Goal: Complete Application Form: Complete application form

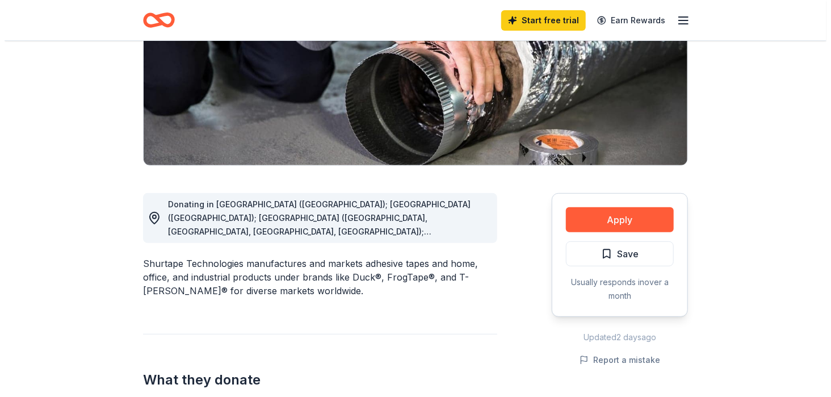
scroll to position [202, 0]
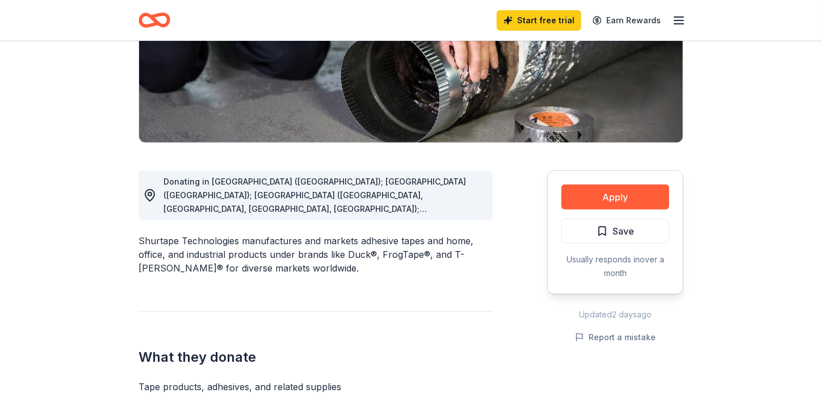
click at [603, 196] on button "Apply" at bounding box center [615, 196] width 108 height 25
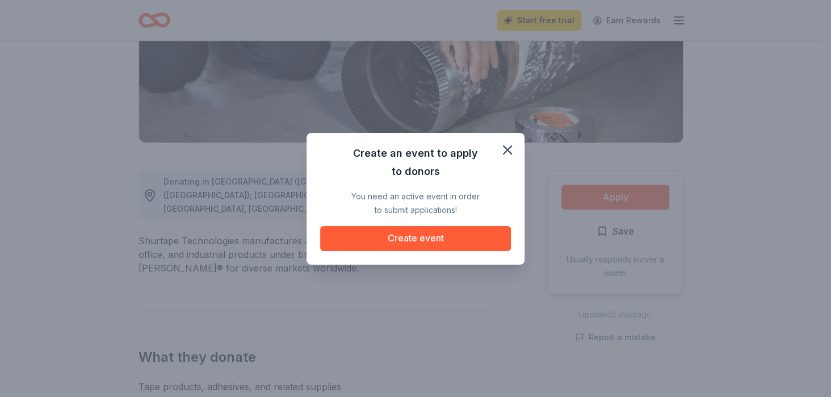
click at [414, 240] on button "Create event" at bounding box center [415, 238] width 191 height 25
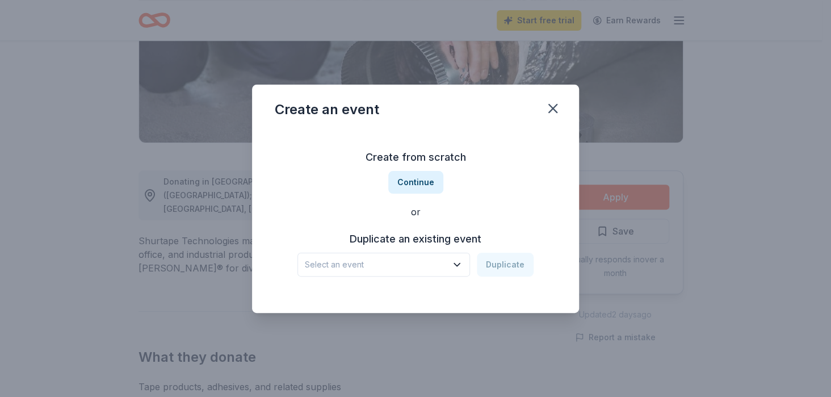
click at [462, 265] on icon "button" at bounding box center [456, 264] width 11 height 11
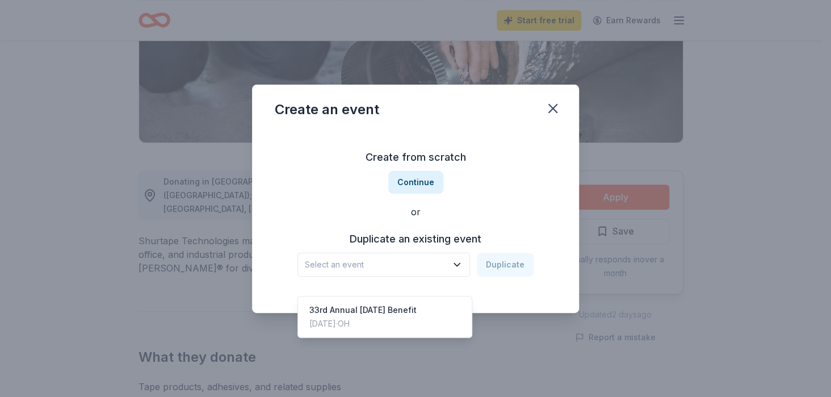
click at [383, 303] on div "33rd Annual [DATE] Benefit" at bounding box center [362, 310] width 107 height 14
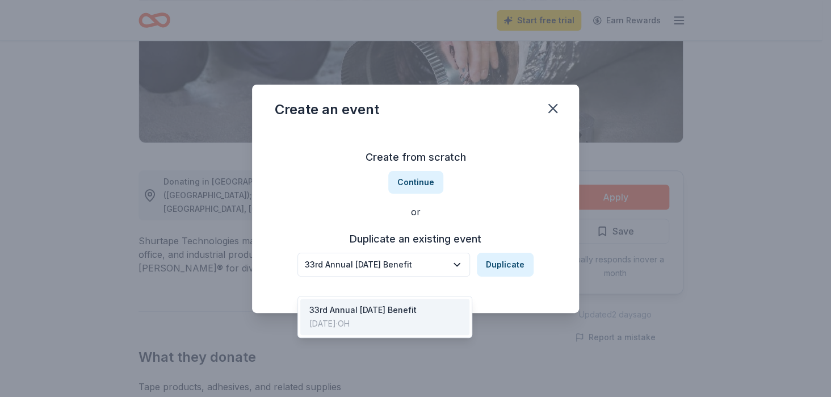
click at [461, 266] on icon "button" at bounding box center [456, 264] width 11 height 11
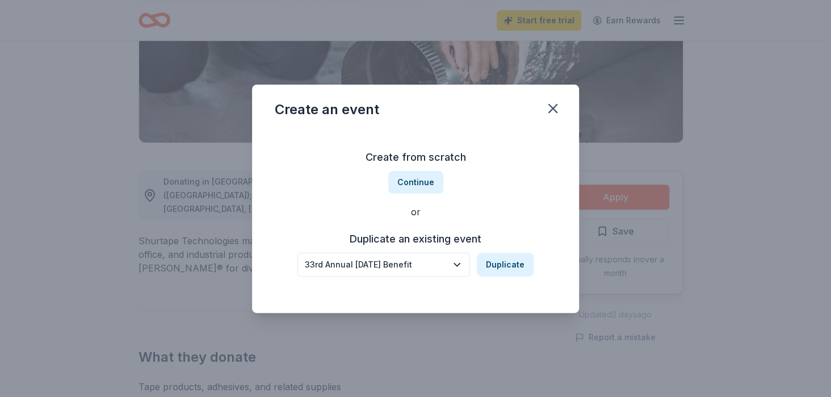
click at [461, 266] on icon "button" at bounding box center [456, 264] width 11 height 11
click at [418, 182] on button "Continue" at bounding box center [415, 182] width 55 height 23
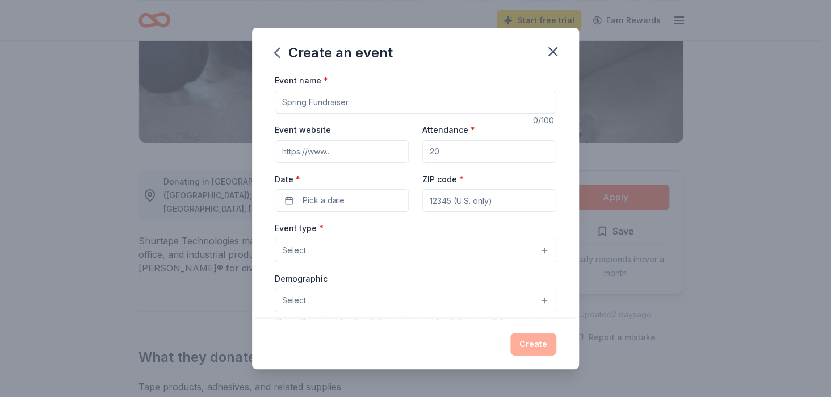
click at [321, 101] on input "Event name *" at bounding box center [415, 102] width 281 height 23
type input "34th Annual [DATE] Benefit"
click at [446, 150] on input "Attendance *" at bounding box center [489, 151] width 134 height 23
type input "200"
click at [329, 201] on span "Pick a date" at bounding box center [323, 200] width 42 height 14
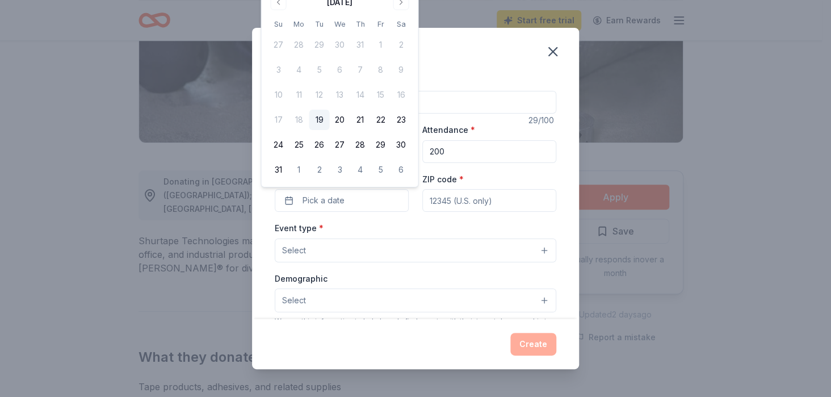
click at [400, 6] on button "Go to next month" at bounding box center [401, 2] width 16 height 16
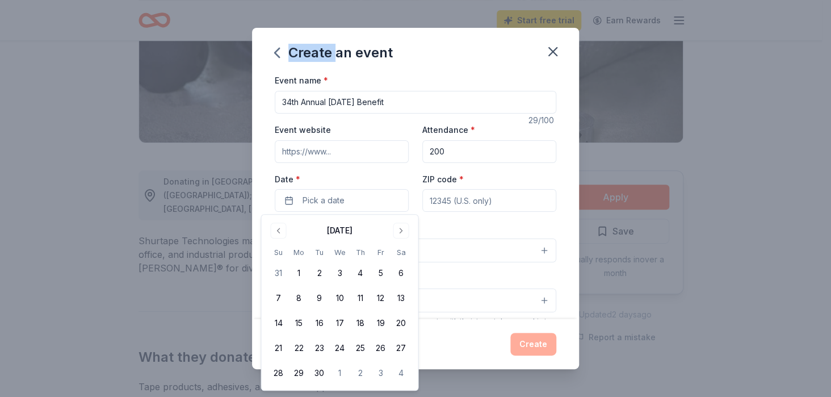
click at [400, 6] on div "Create an event Event name * 34th Annual [DATE] Benefit 29 /100 Event website A…" at bounding box center [415, 198] width 831 height 397
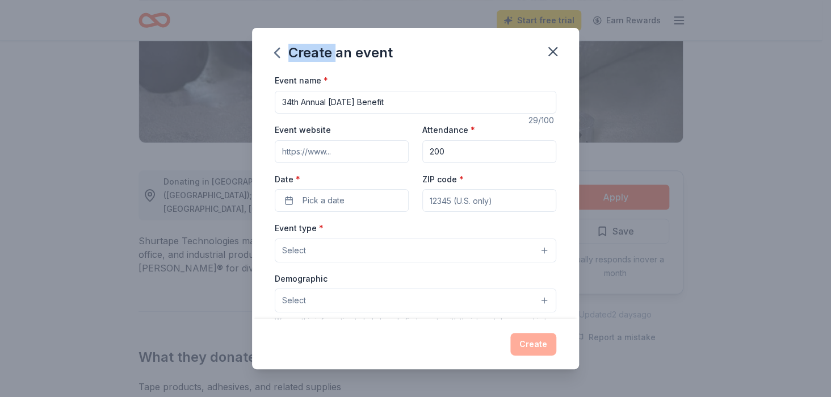
click at [328, 193] on span "Pick a date" at bounding box center [323, 200] width 42 height 14
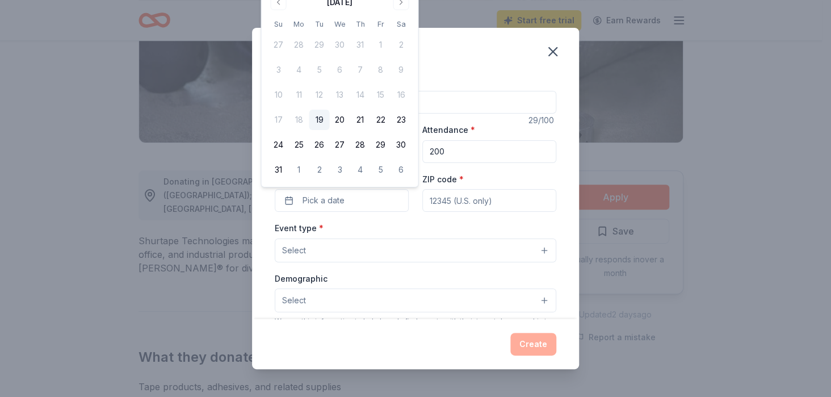
click at [401, 6] on button "Go to next month" at bounding box center [401, 2] width 16 height 16
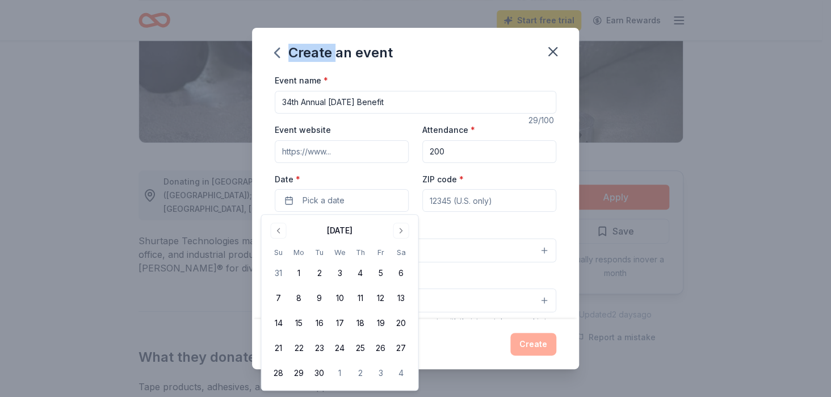
click at [398, 229] on button "Go to next month" at bounding box center [401, 230] width 16 height 16
click at [380, 340] on button "24" at bounding box center [380, 348] width 20 height 20
click at [457, 201] on input "ZIP code *" at bounding box center [489, 200] width 134 height 23
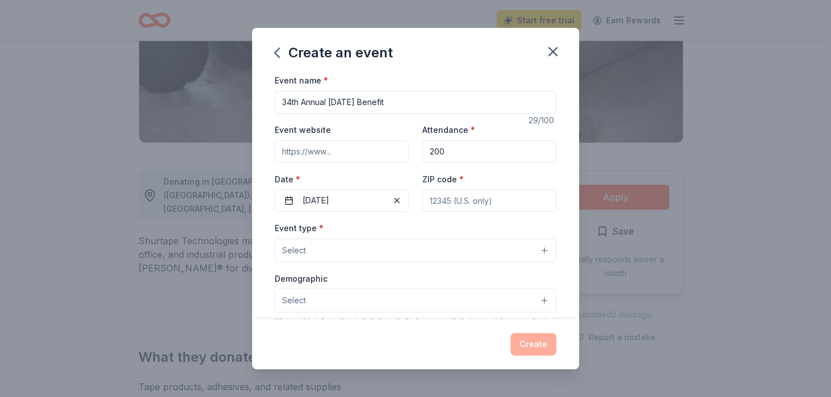
type input "44070"
type input "[STREET_ADDRESS]"
click at [378, 254] on button "Select" at bounding box center [415, 250] width 281 height 24
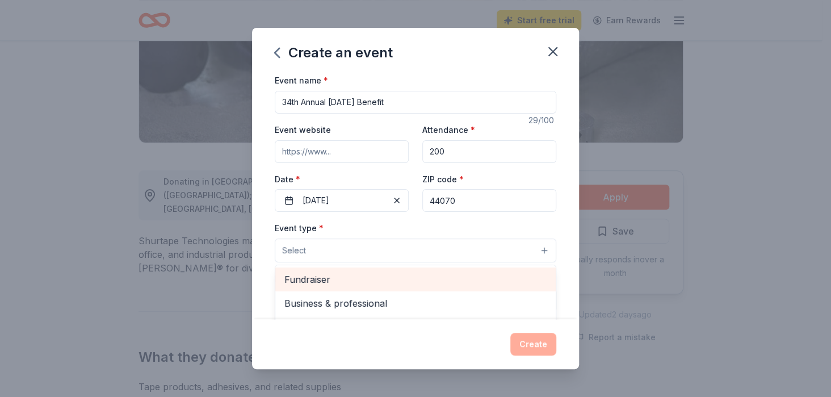
click at [319, 281] on span "Fundraiser" at bounding box center [415, 279] width 262 height 15
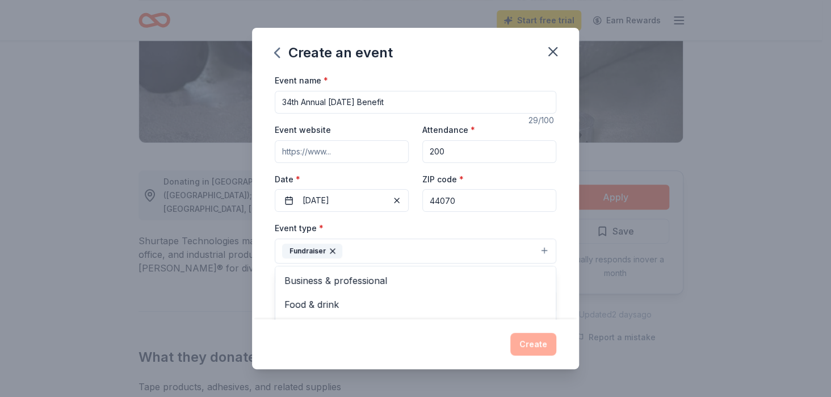
click at [259, 285] on div "Event name * 34th Annual [DATE] Benefit 29 /100 Event website Attendance * 200 …" at bounding box center [415, 195] width 327 height 245
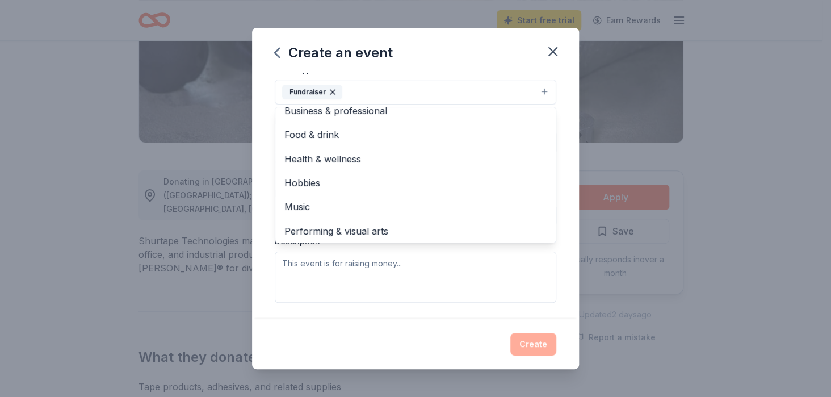
scroll to position [13, 0]
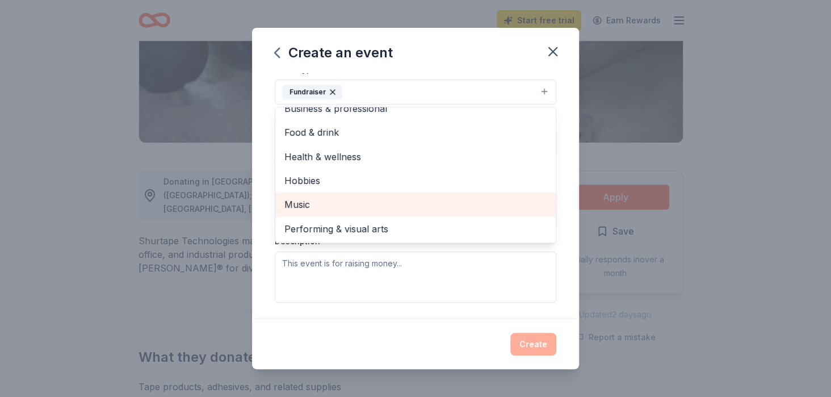
click at [298, 208] on span "Music" at bounding box center [415, 204] width 262 height 15
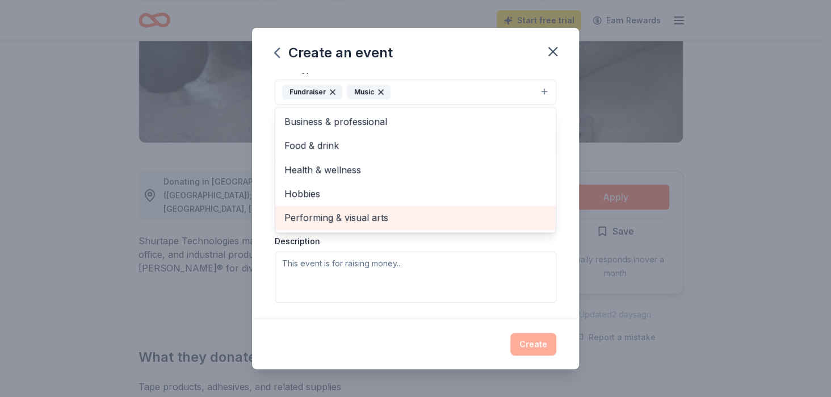
scroll to position [0, 0]
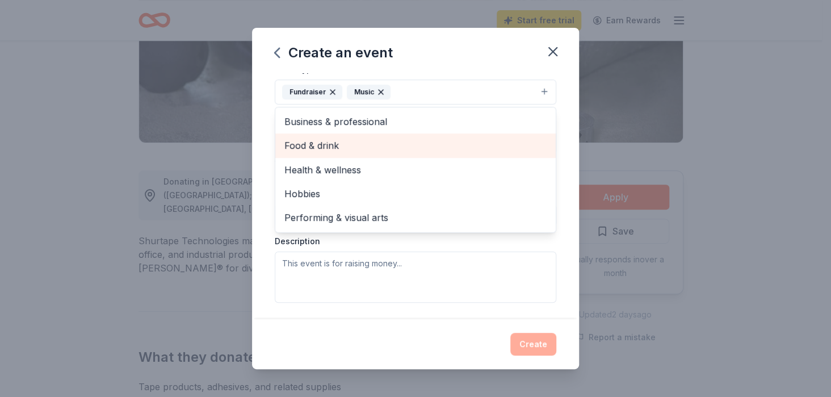
click at [313, 143] on span "Food & drink" at bounding box center [415, 145] width 262 height 15
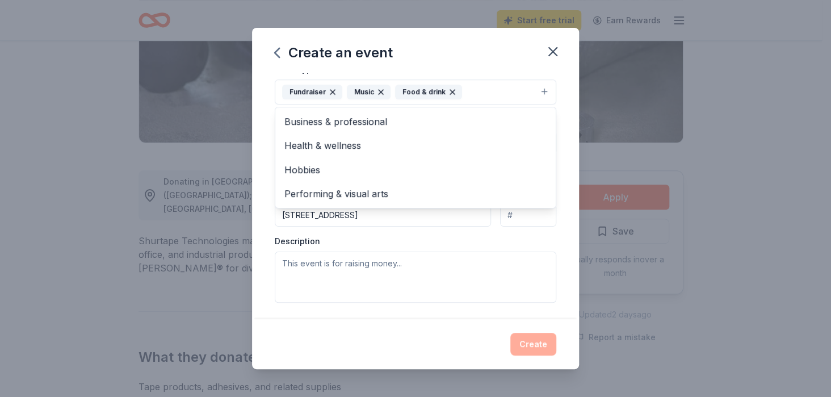
click at [563, 217] on div "Event name * 34th Annual [DATE] Benefit 29 /100 Event website Attendance * 200 …" at bounding box center [415, 195] width 327 height 245
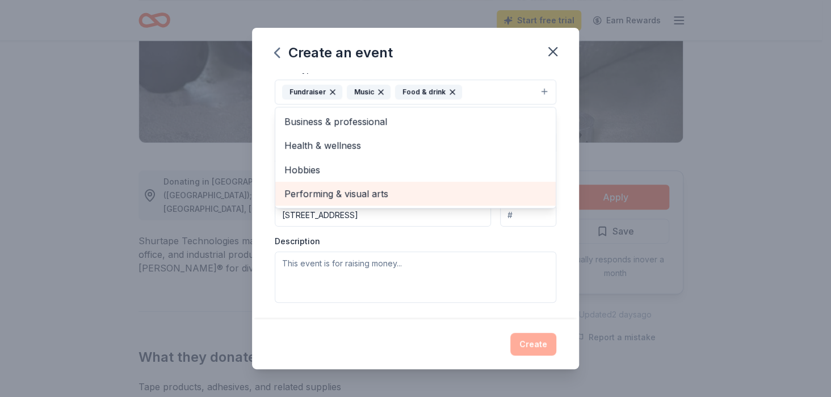
click at [561, 177] on div "Event name * 34th Annual [DATE] Benefit 29 /100 Event website Attendance * 200 …" at bounding box center [415, 195] width 327 height 245
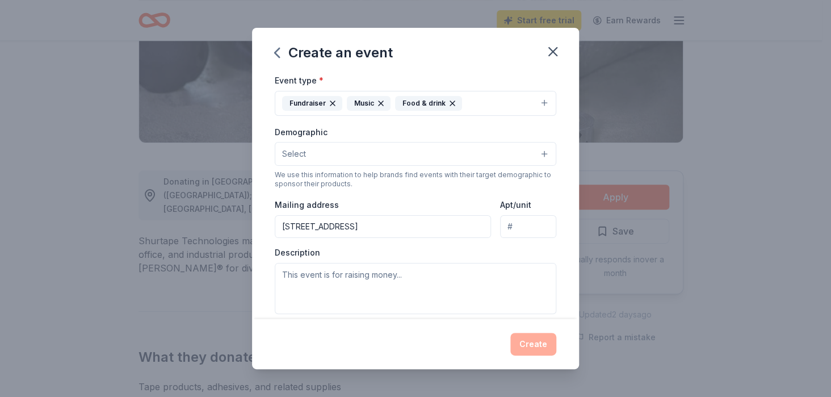
scroll to position [159, 0]
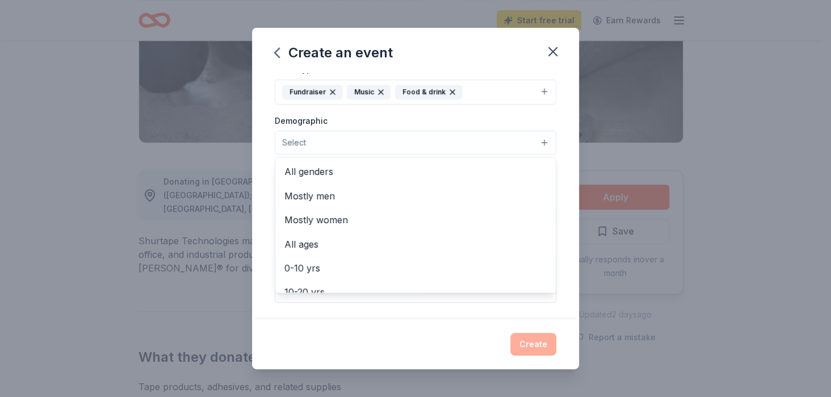
click at [533, 137] on button "Select" at bounding box center [415, 142] width 281 height 24
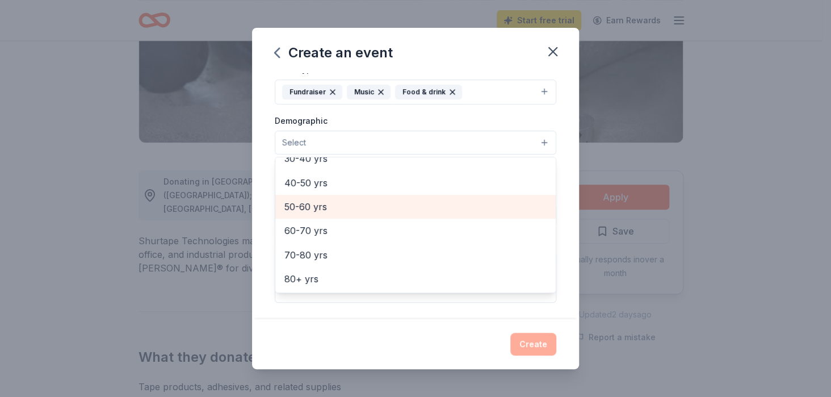
click at [302, 205] on span "50-60 yrs" at bounding box center [415, 206] width 262 height 15
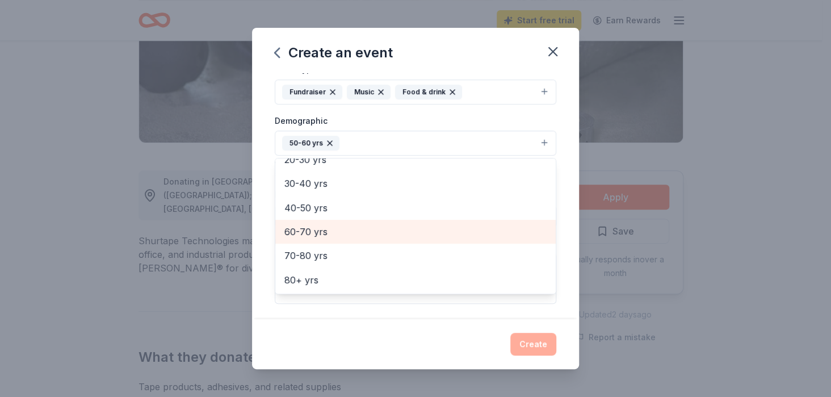
click at [301, 226] on span "60-70 yrs" at bounding box center [415, 231] width 262 height 15
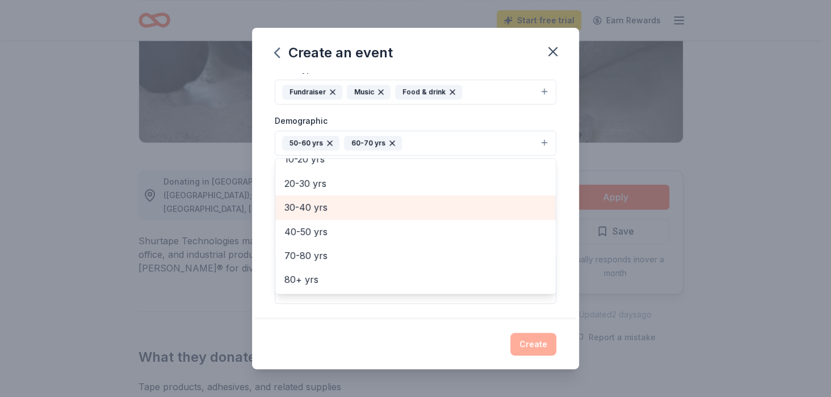
click at [303, 204] on span "30-40 yrs" at bounding box center [415, 207] width 262 height 15
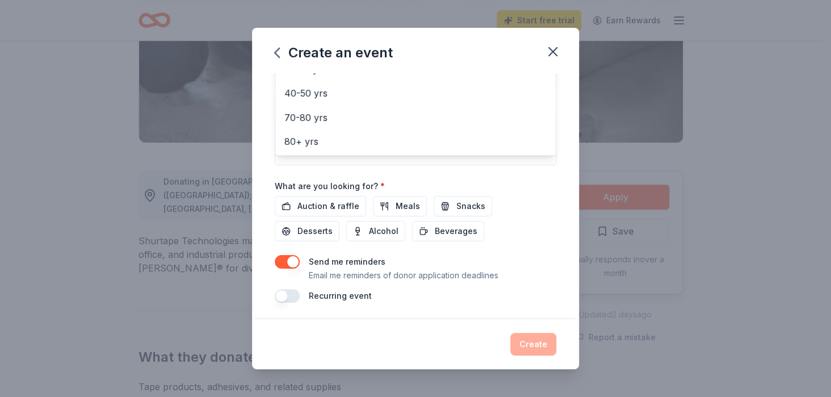
scroll to position [298, 0]
click at [313, 201] on div "Event name * 34th Annual [DATE] Benefit 29 /100 Event website Attendance * 200 …" at bounding box center [415, 38] width 281 height 526
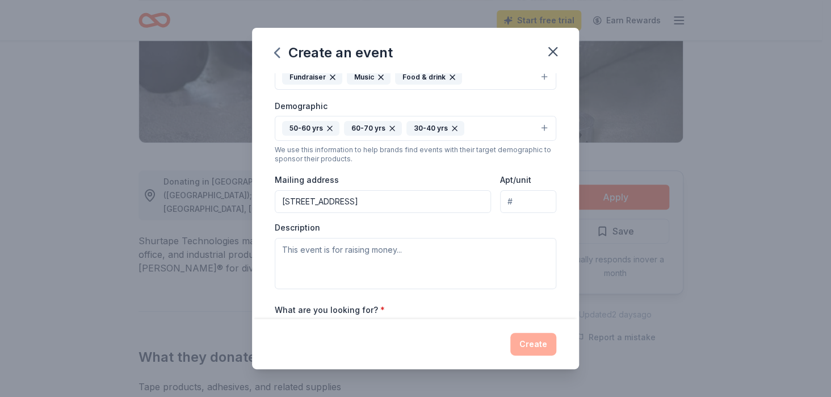
scroll to position [196, 0]
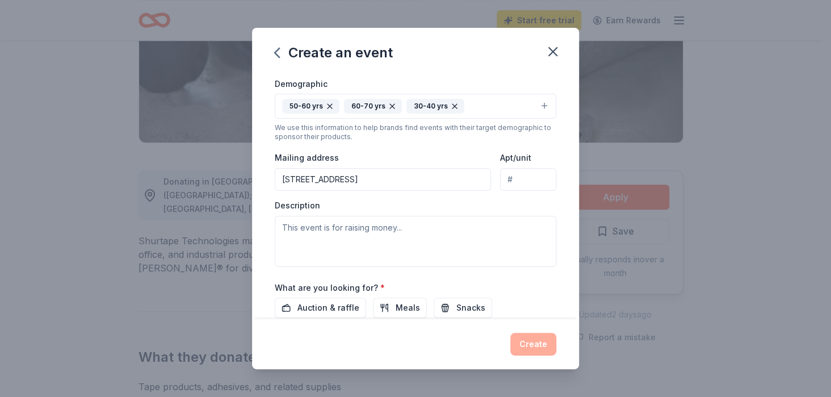
click at [354, 175] on input "[STREET_ADDRESS]" at bounding box center [383, 179] width 216 height 23
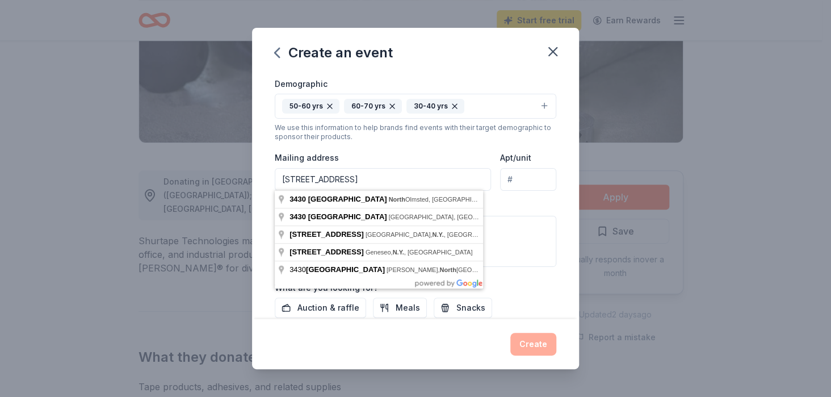
type input "[STREET_ADDRESS]"
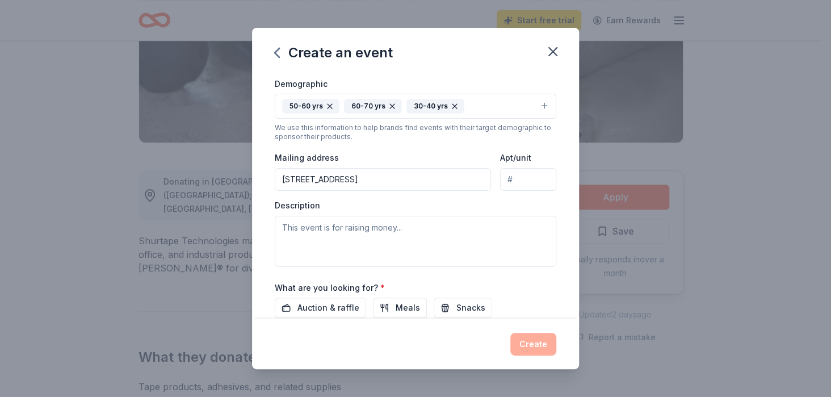
click at [559, 224] on div "Event name * 34th Annual [DATE] Benefit 29 /100 Event website Attendance * 200 …" at bounding box center [415, 195] width 327 height 245
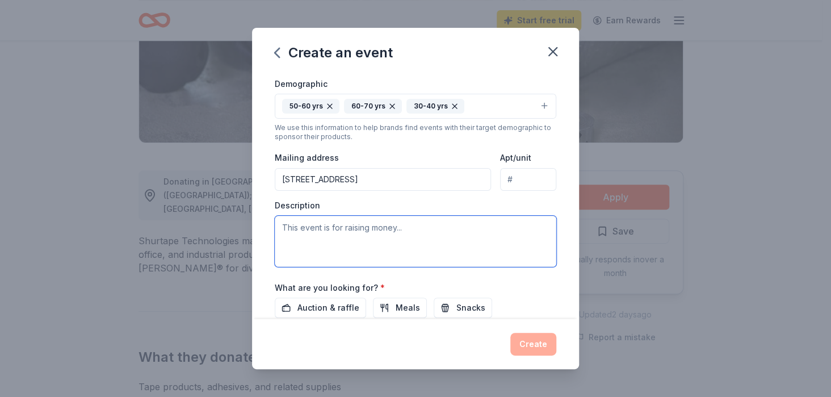
click at [335, 223] on textarea at bounding box center [415, 241] width 281 height 51
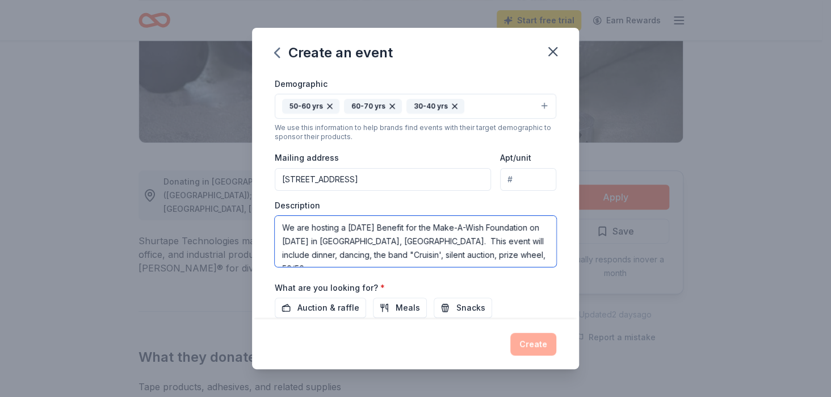
scroll to position [7, 0]
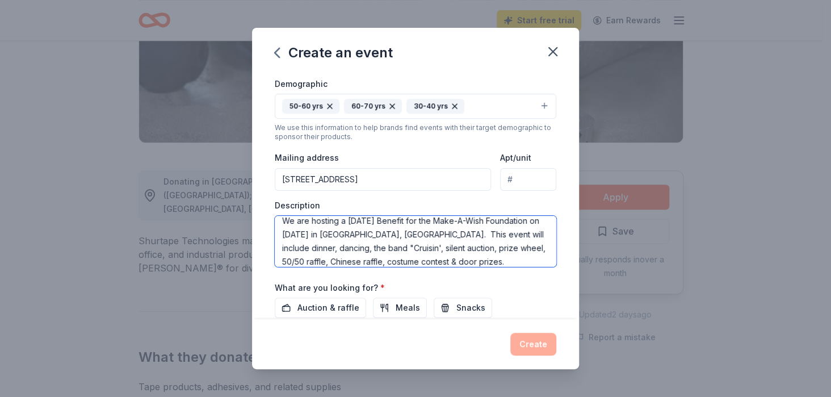
type textarea "We are hosting a [DATE] Benefit for the Make-A-Wish Foundation on [DATE] in [GE…"
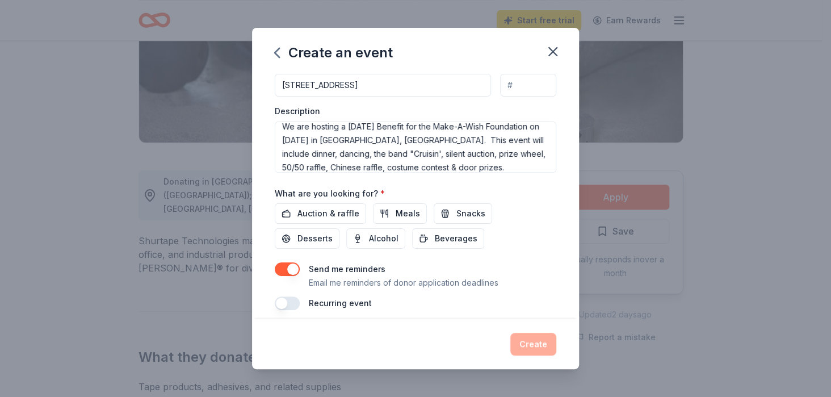
scroll to position [298, 0]
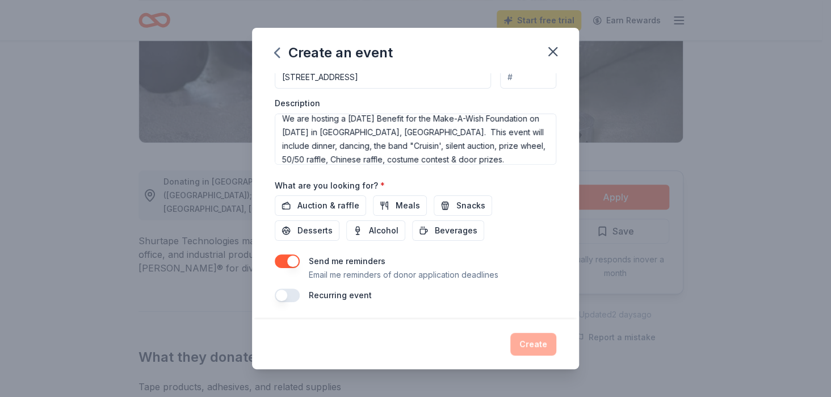
click at [316, 199] on span "Auction & raffle" at bounding box center [328, 206] width 62 height 14
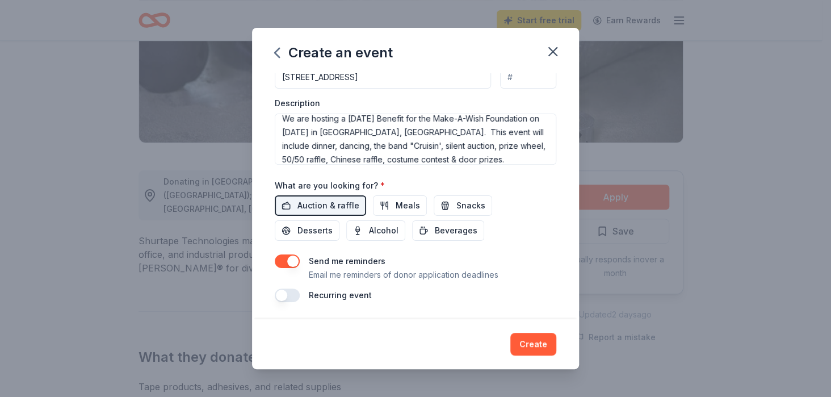
click at [466, 203] on span "Snacks" at bounding box center [470, 206] width 29 height 14
click at [310, 228] on span "Desserts" at bounding box center [314, 231] width 35 height 14
click at [531, 349] on button "Create" at bounding box center [533, 343] width 46 height 23
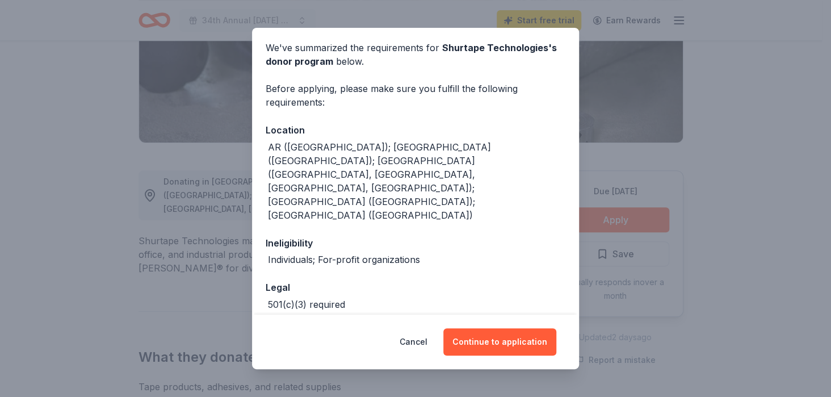
scroll to position [44, 0]
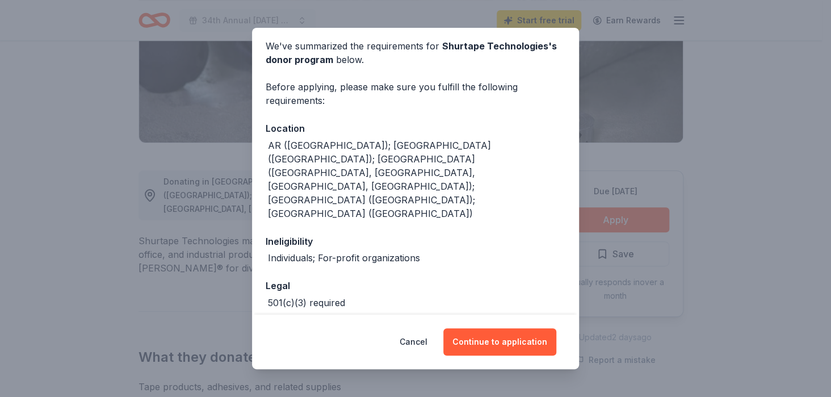
click at [503, 343] on button "Continue to application" at bounding box center [499, 341] width 113 height 27
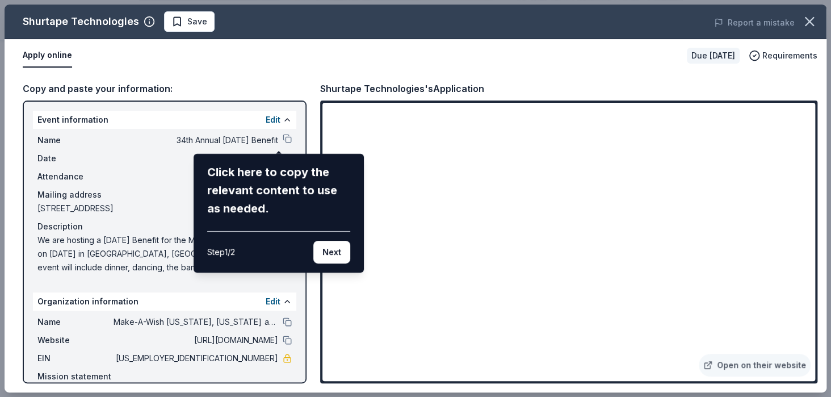
click at [328, 251] on button "Next" at bounding box center [331, 252] width 37 height 23
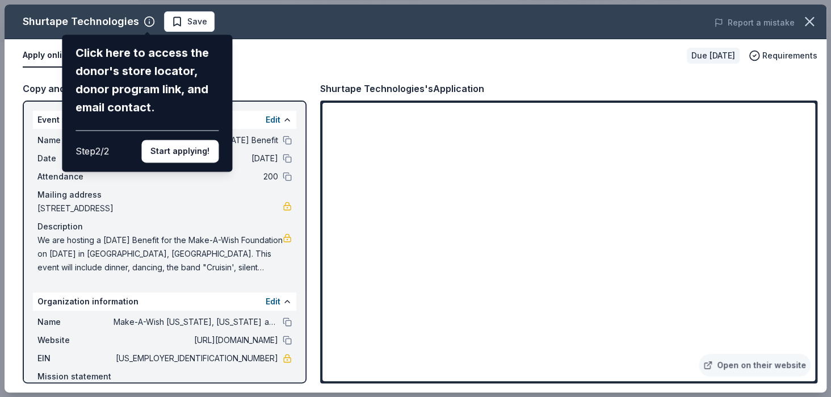
click at [185, 152] on button "Start applying!" at bounding box center [179, 151] width 77 height 23
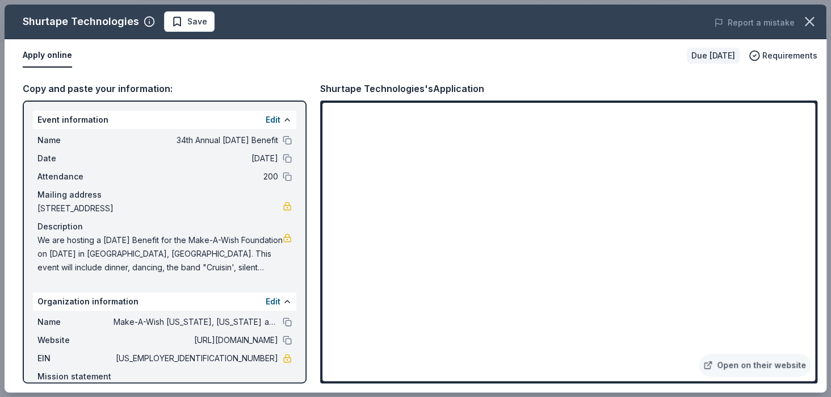
click at [36, 234] on div "Name 34th Annual [DATE] Benefit Date [DATE] Attendance 200 Mailing address [STR…" at bounding box center [164, 204] width 263 height 150
click at [36, 237] on div "Name 34th Annual [DATE] Benefit Date [DATE] Attendance 200 Mailing address [STR…" at bounding box center [164, 204] width 263 height 150
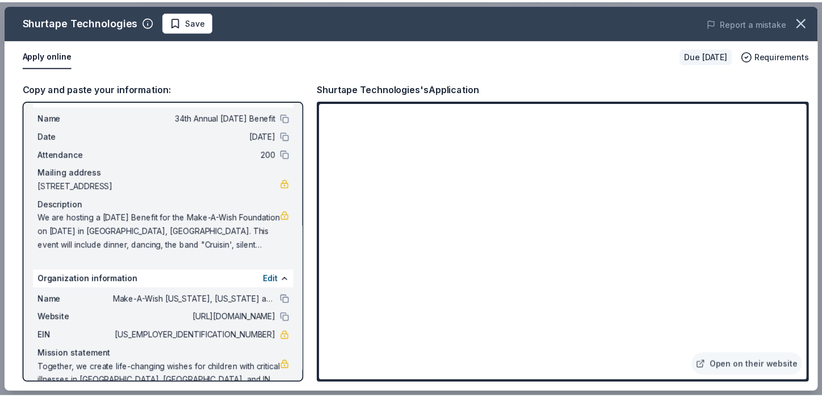
scroll to position [41, 0]
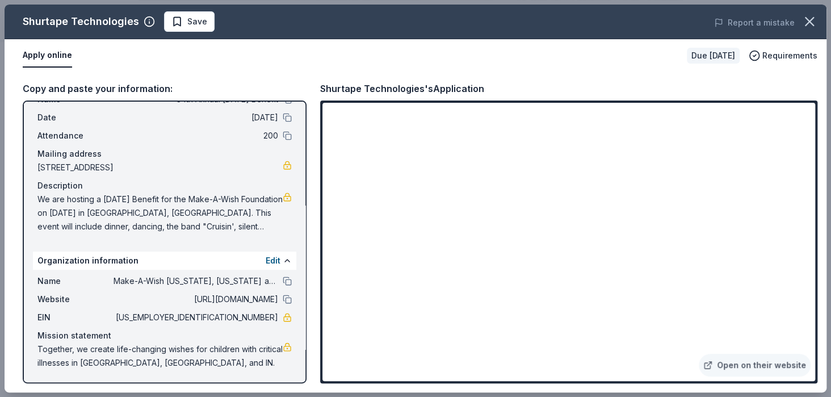
click at [272, 228] on span "We are hosting a [DATE] Benefit for the Make-A-Wish Foundation on [DATE] in [GE…" at bounding box center [159, 212] width 245 height 41
click at [271, 225] on span "We are hosting a [DATE] Benefit for the Make-A-Wish Foundation on [DATE] in [GE…" at bounding box center [159, 212] width 245 height 41
click at [239, 202] on span "We are hosting a [DATE] Benefit for the Make-A-Wish Foundation on [DATE] in [GE…" at bounding box center [159, 212] width 245 height 41
click at [806, 21] on icon "button" at bounding box center [809, 22] width 16 height 16
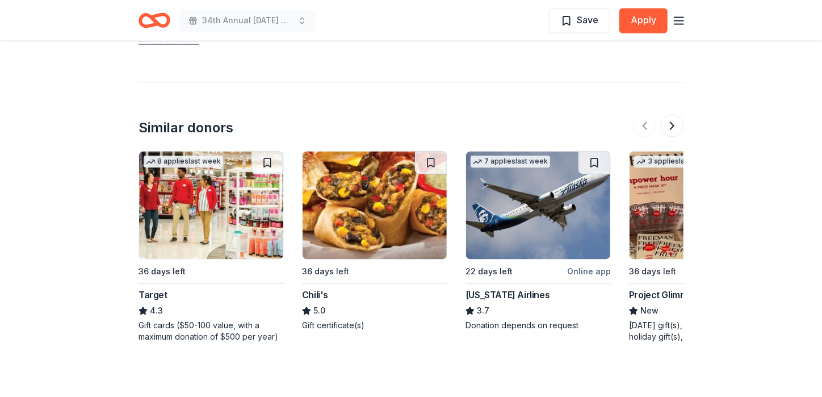
scroll to position [1107, 0]
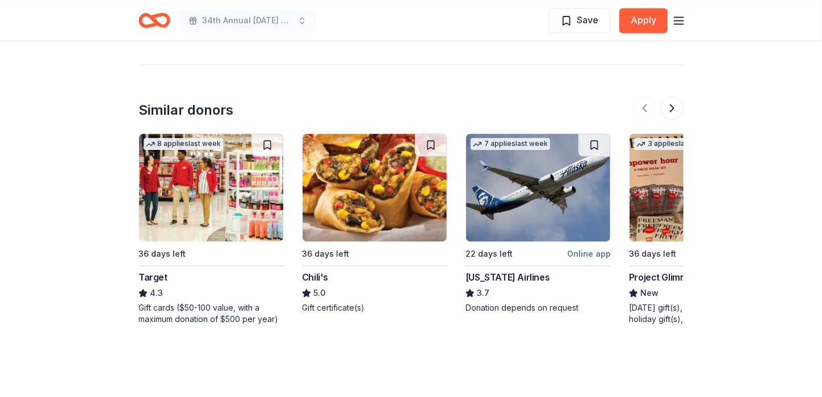
click at [206, 185] on img at bounding box center [211, 187] width 144 height 108
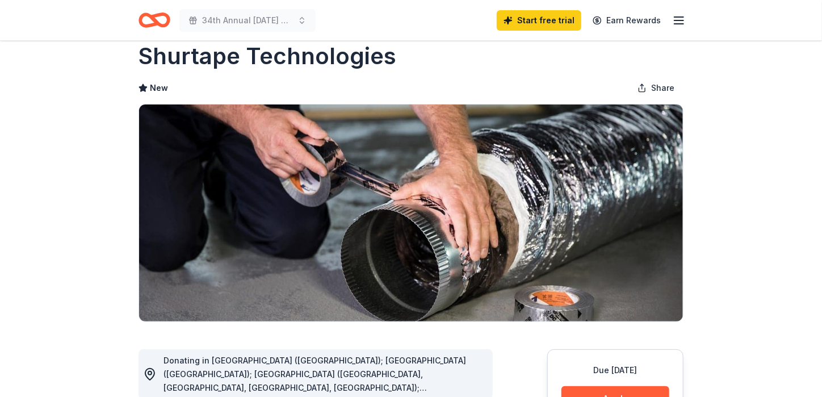
scroll to position [0, 0]
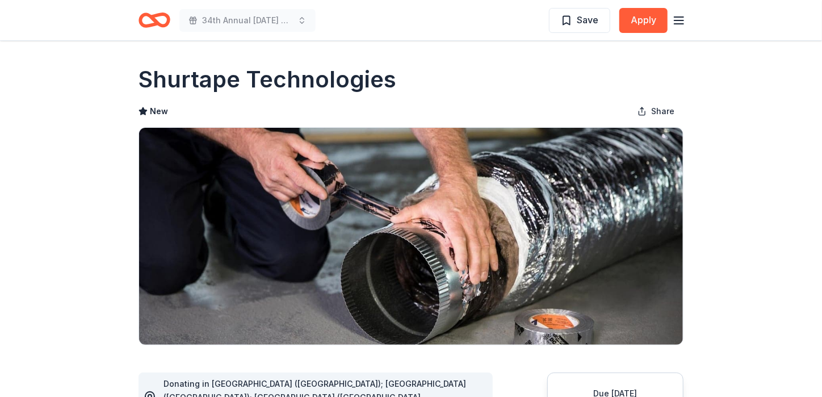
click at [678, 18] on icon "button" at bounding box center [679, 21] width 14 height 14
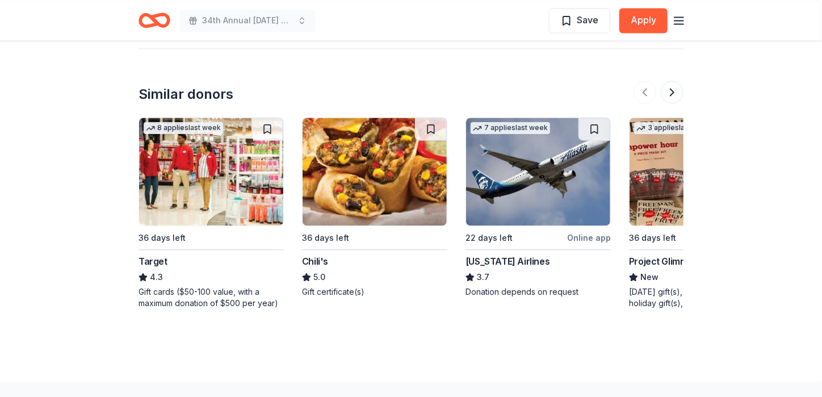
scroll to position [1123, 0]
click at [346, 172] on img at bounding box center [374, 171] width 144 height 108
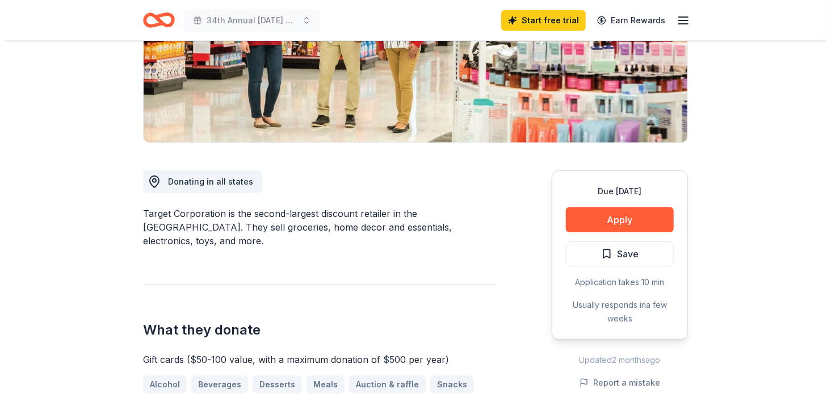
scroll to position [225, 0]
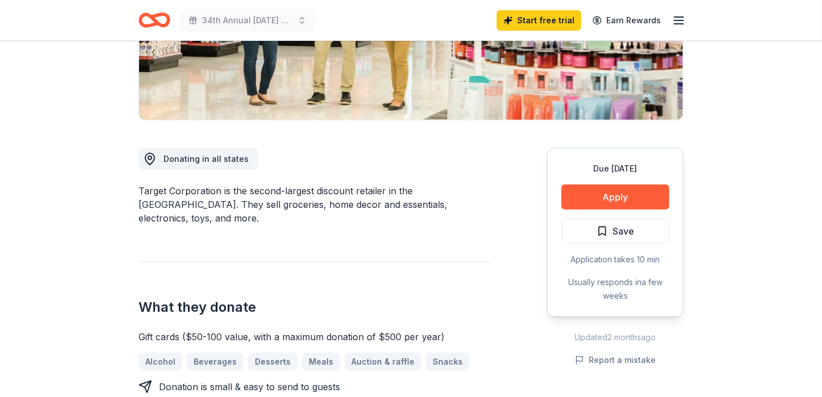
click at [603, 191] on button "Apply" at bounding box center [615, 196] width 108 height 25
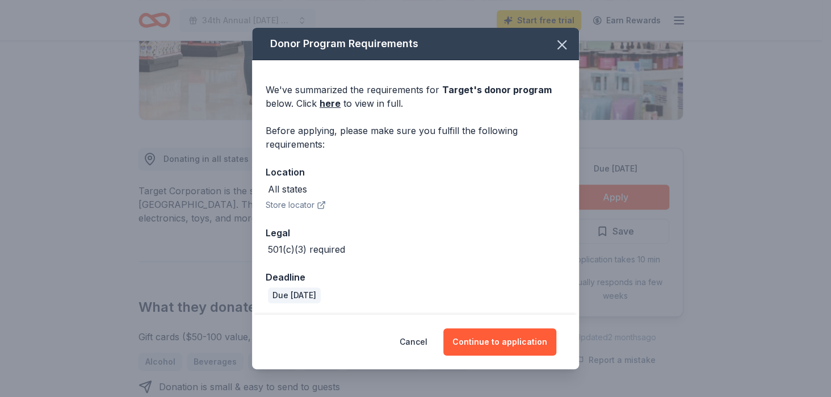
click at [515, 339] on button "Continue to application" at bounding box center [499, 341] width 113 height 27
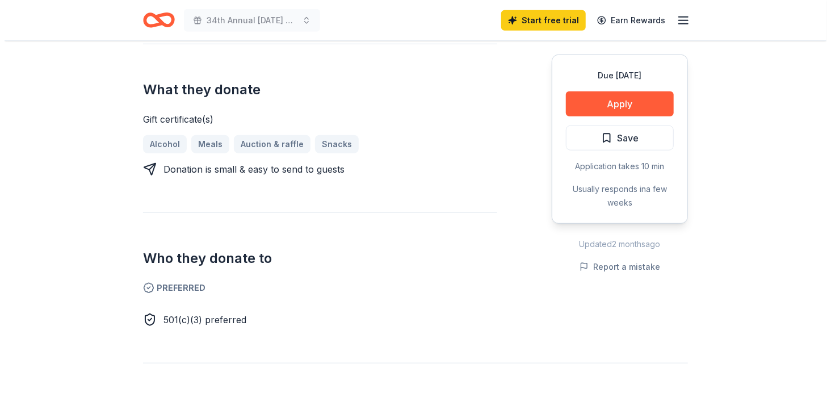
scroll to position [427, 0]
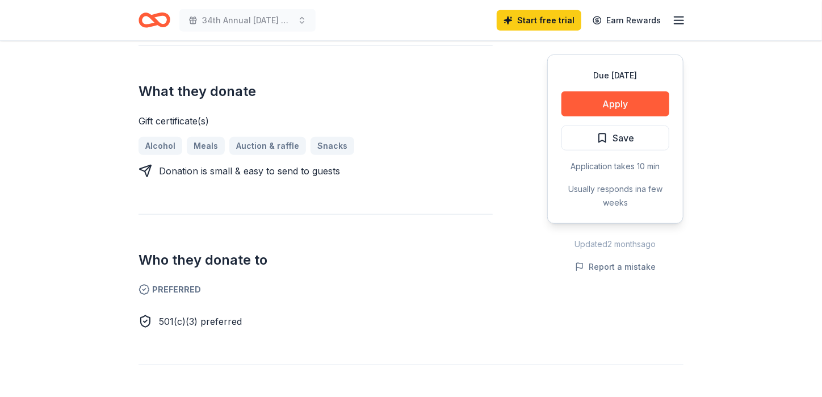
click at [608, 94] on button "Apply" at bounding box center [615, 103] width 108 height 25
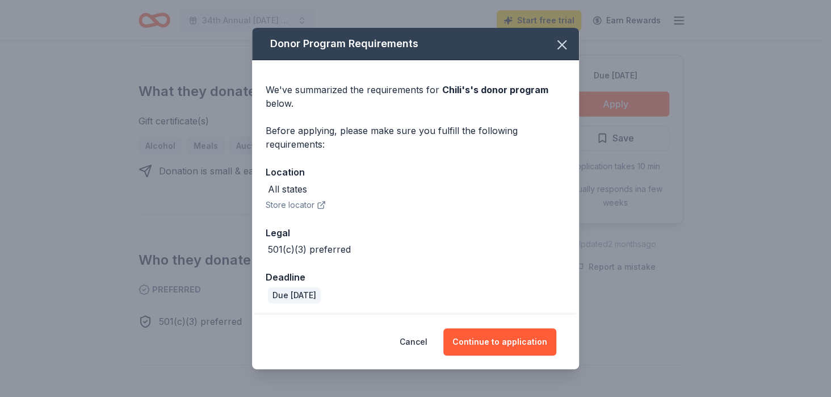
click at [488, 336] on button "Continue to application" at bounding box center [499, 341] width 113 height 27
